Goal: Task Accomplishment & Management: Use online tool/utility

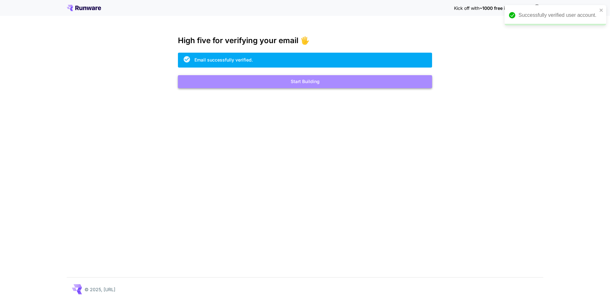
click at [289, 83] on button "Start Building" at bounding box center [305, 81] width 254 height 13
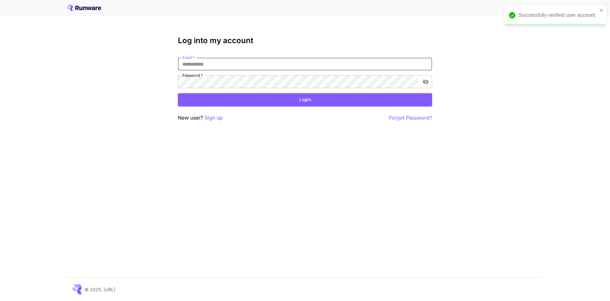
click at [213, 65] on input "Email   *" at bounding box center [305, 64] width 254 height 13
type input "**********"
click button "Login" at bounding box center [305, 99] width 254 height 13
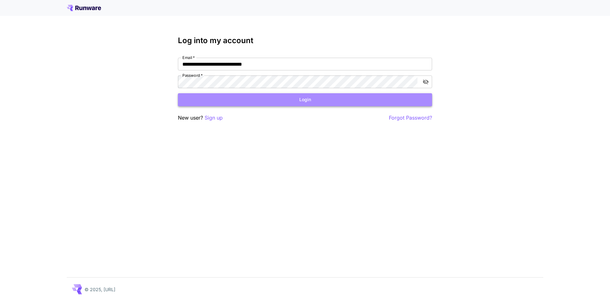
click at [290, 97] on button "Login" at bounding box center [305, 99] width 254 height 13
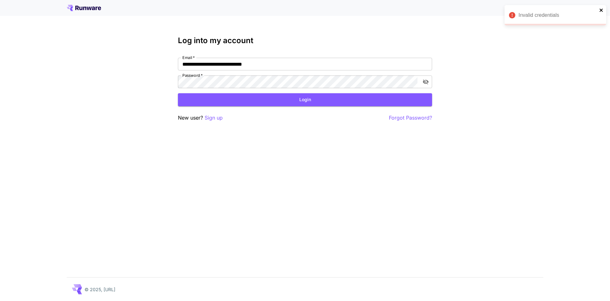
click at [602, 10] on icon "close" at bounding box center [601, 10] width 4 height 5
click at [294, 99] on button "Login" at bounding box center [305, 99] width 254 height 13
click at [603, 7] on div "Invalid credentials" at bounding box center [555, 15] width 102 height 20
click at [426, 81] on icon "toggle password visibility" at bounding box center [425, 82] width 6 height 6
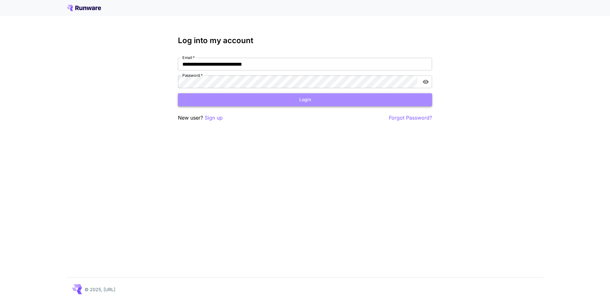
click at [281, 100] on button "Login" at bounding box center [305, 99] width 254 height 13
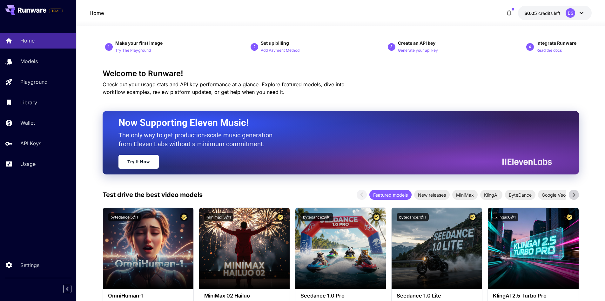
click at [575, 15] on div "BS" at bounding box center [576, 13] width 20 height 10
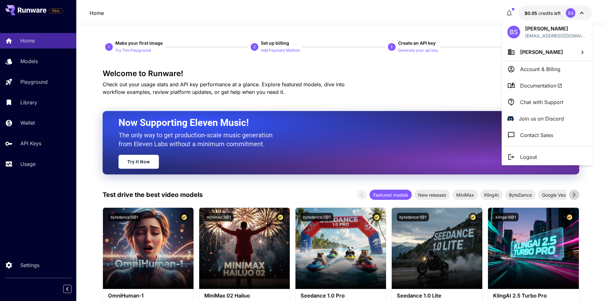
click at [426, 78] on div at bounding box center [305, 150] width 610 height 301
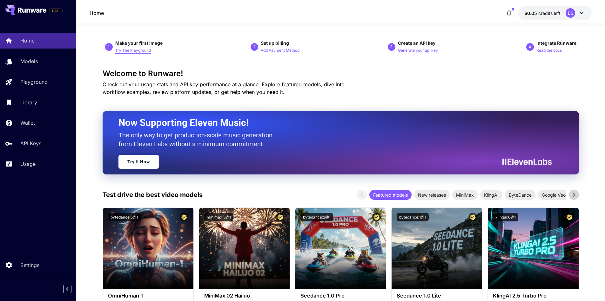
click at [137, 50] on p "Try The Playground" at bounding box center [133, 51] width 36 height 6
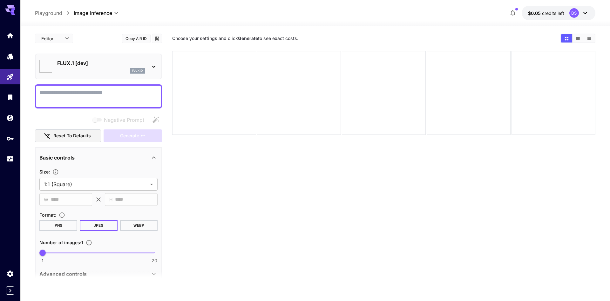
type input "**********"
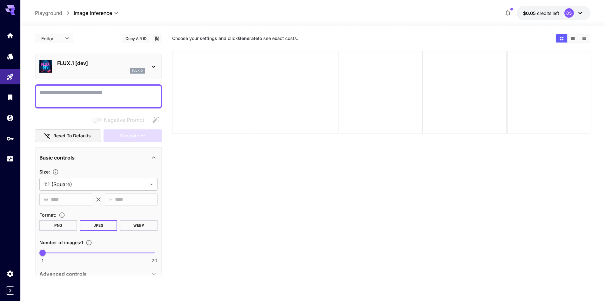
click at [571, 12] on div "BS" at bounding box center [569, 13] width 10 height 10
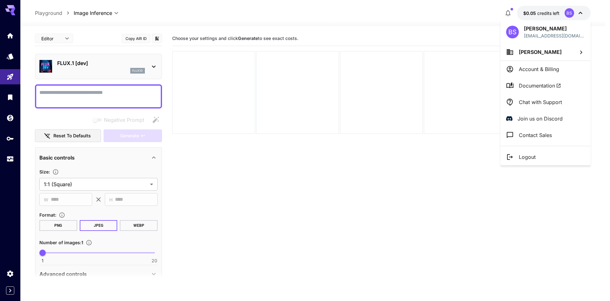
click at [419, 6] on div at bounding box center [305, 150] width 610 height 301
